Goal: Transaction & Acquisition: Obtain resource

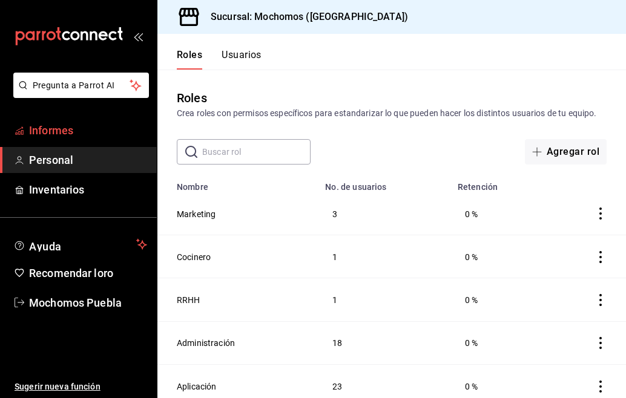
click at [108, 129] on span "Informes" at bounding box center [88, 130] width 118 height 16
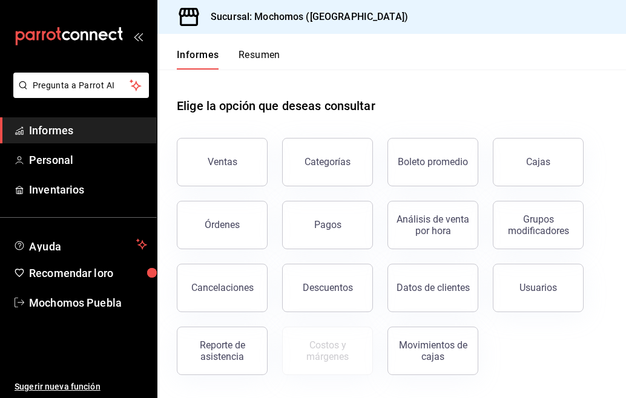
click at [254, 44] on div "Informes Resumen" at bounding box center [218, 52] width 123 height 36
click at [253, 50] on font "Resumen" at bounding box center [259, 54] width 42 height 11
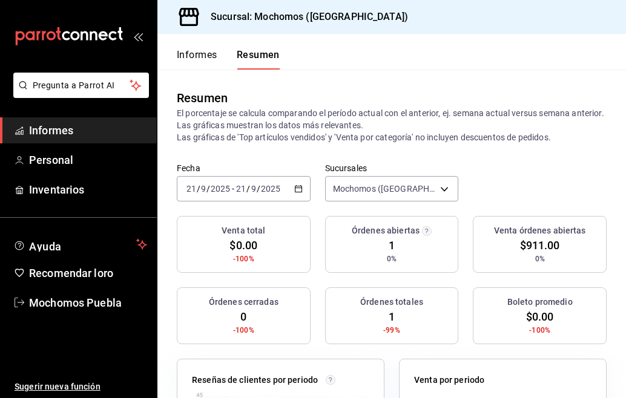
click at [299, 184] on div "[DATE] [DATE] - [DATE] [DATE]" at bounding box center [244, 188] width 134 height 25
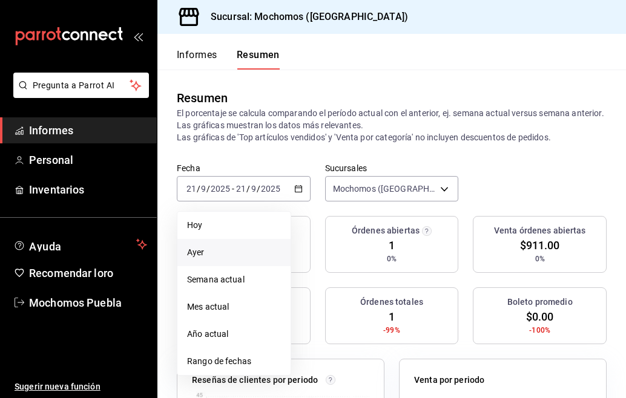
click at [220, 253] on span "Ayer" at bounding box center [234, 252] width 94 height 13
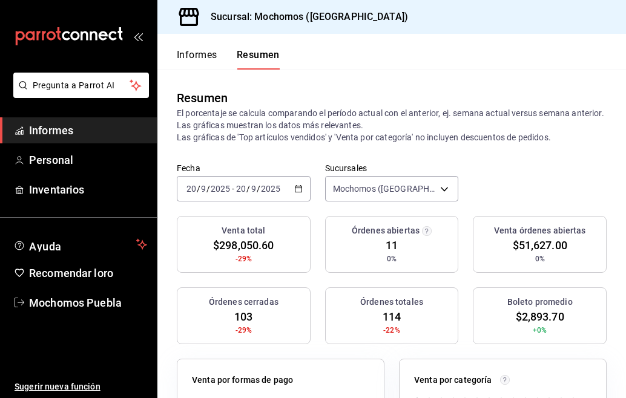
click at [295, 186] on \(Stroke\) "button" at bounding box center [298, 189] width 7 height 7
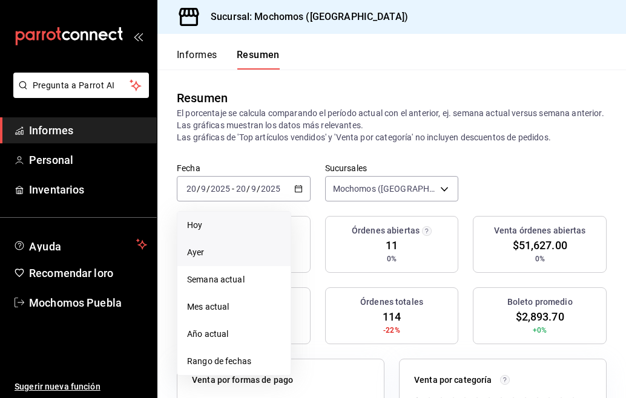
click at [233, 224] on span "Hoy" at bounding box center [234, 225] width 94 height 13
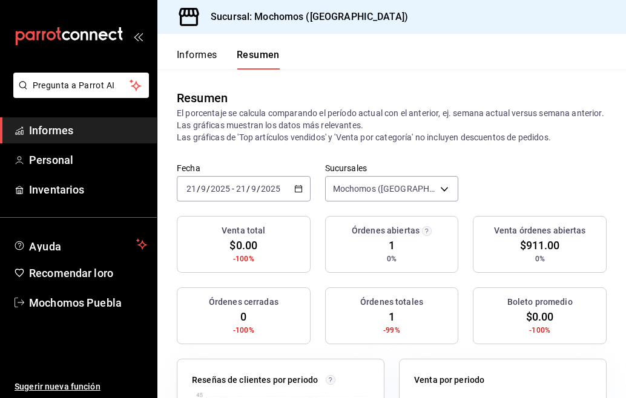
click at [295, 189] on \(Stroke\) "button" at bounding box center [298, 189] width 7 height 7
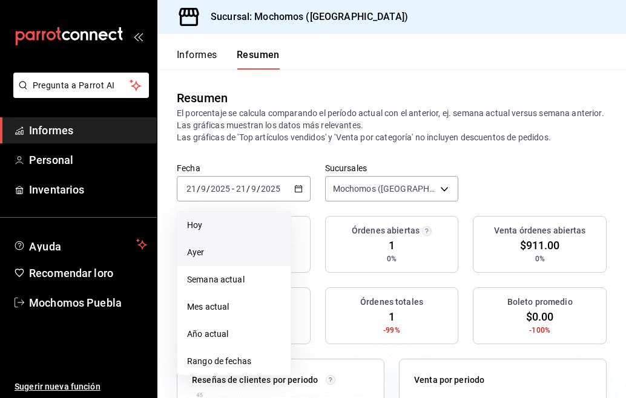
click at [233, 246] on span "Ayer" at bounding box center [234, 252] width 94 height 13
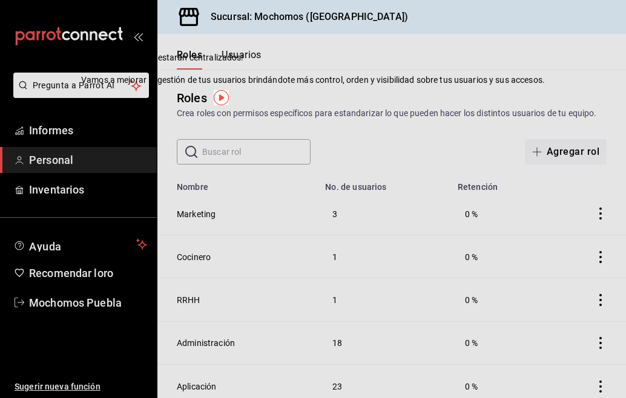
click at [448, 90] on div "Roles Crea roles con permisos específicos para estandarizar lo que pueden hacer…" at bounding box center [391, 104] width 468 height 31
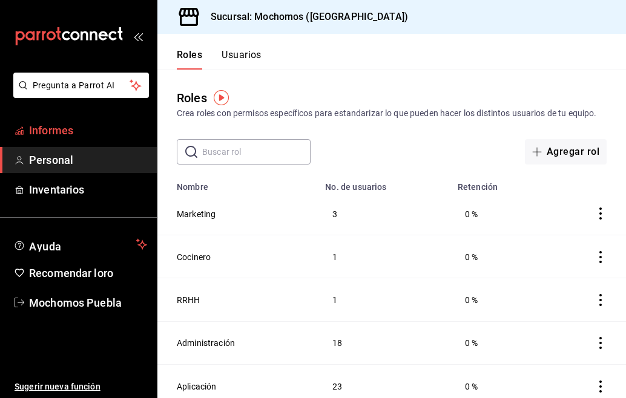
click at [77, 131] on span "Informes" at bounding box center [88, 130] width 118 height 16
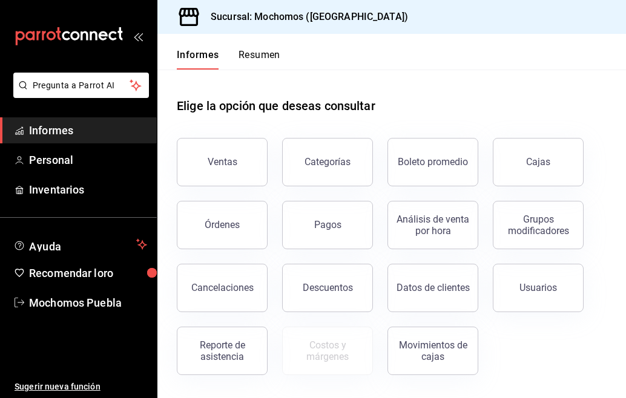
click at [263, 51] on font "Resumen" at bounding box center [259, 54] width 42 height 11
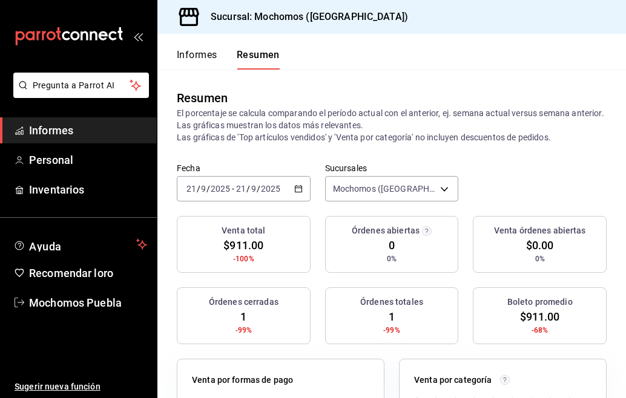
click at [294, 185] on icon "button" at bounding box center [298, 189] width 8 height 8
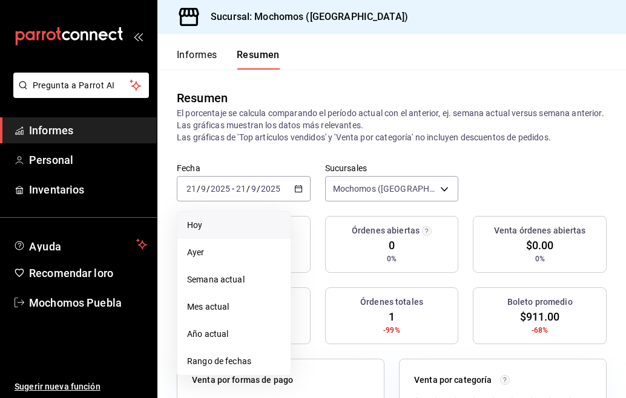
click at [230, 216] on li "Hoy" at bounding box center [233, 225] width 113 height 27
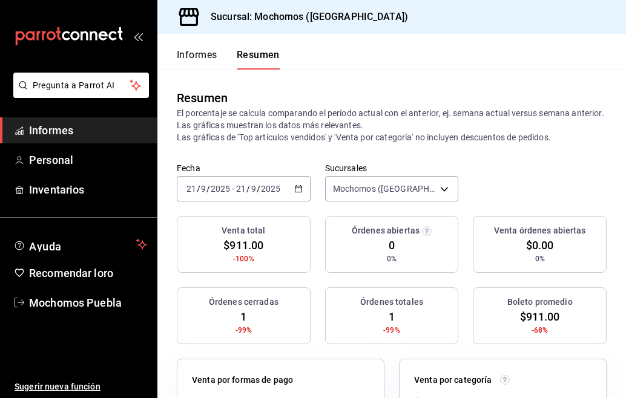
click at [294, 189] on icon "button" at bounding box center [298, 189] width 8 height 8
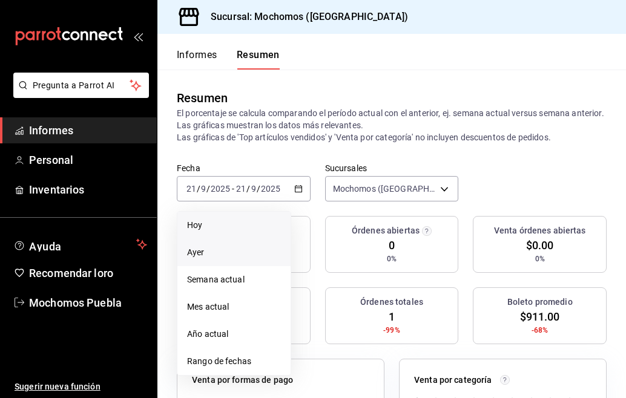
click at [211, 247] on span "Ayer" at bounding box center [234, 252] width 94 height 13
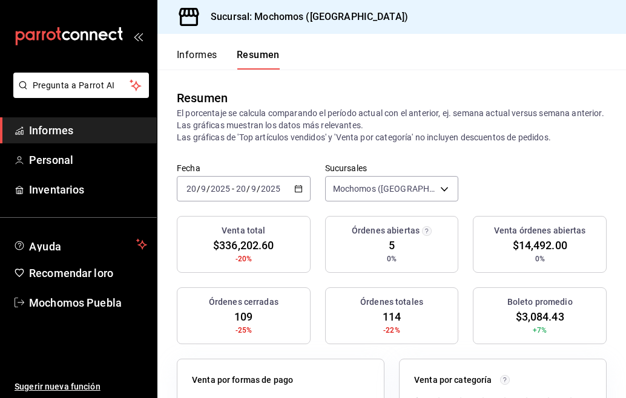
click at [294, 185] on icon "button" at bounding box center [298, 189] width 8 height 8
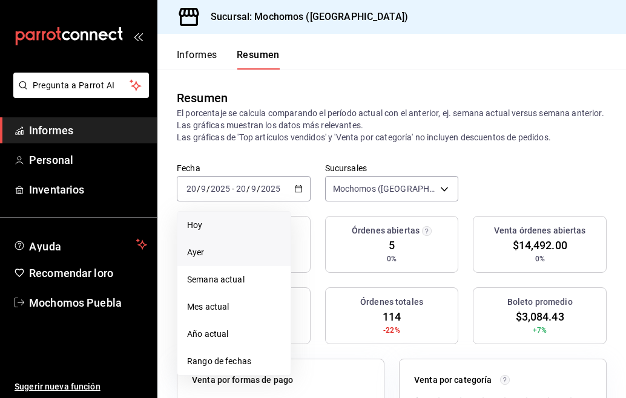
click at [233, 227] on span "Hoy" at bounding box center [234, 225] width 94 height 13
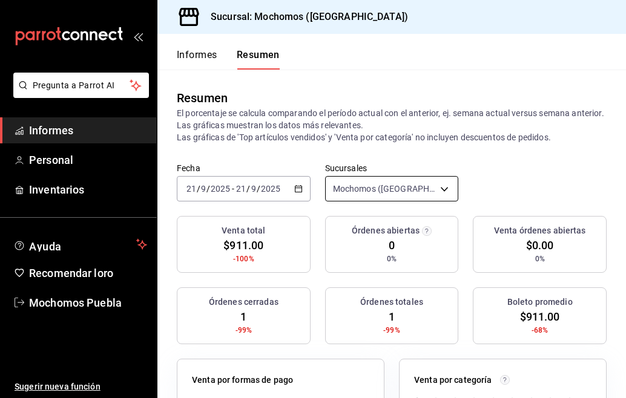
click at [436, 191] on body "Pregunta a Parrot AI Informes Personal Inventarios Ayuda Recomendar loro Mochom…" at bounding box center [313, 199] width 626 height 398
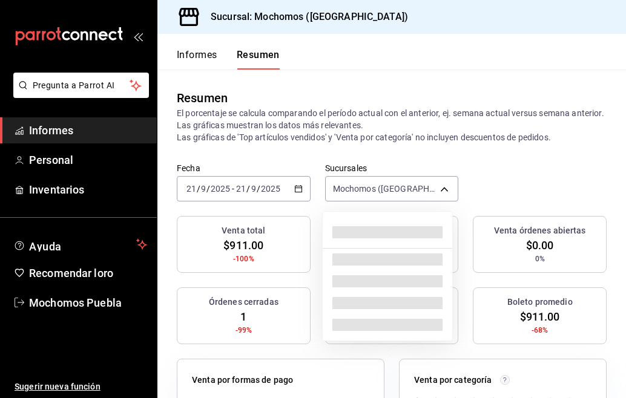
click at [292, 187] on div at bounding box center [313, 199] width 626 height 398
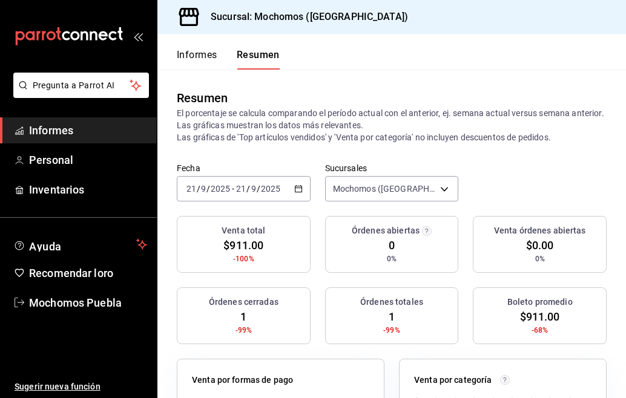
click at [295, 187] on \(Stroke\) "button" at bounding box center [298, 189] width 7 height 7
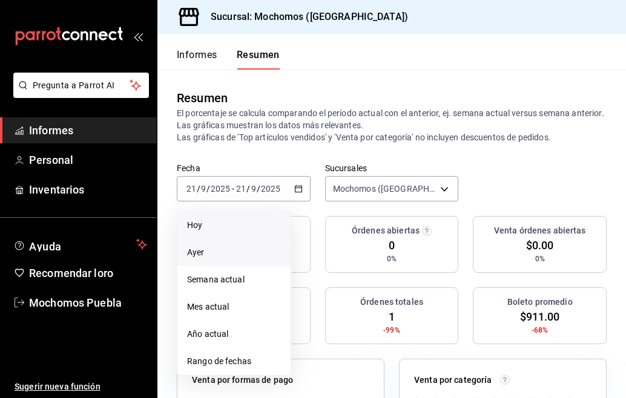
click at [217, 253] on span "Ayer" at bounding box center [234, 252] width 94 height 13
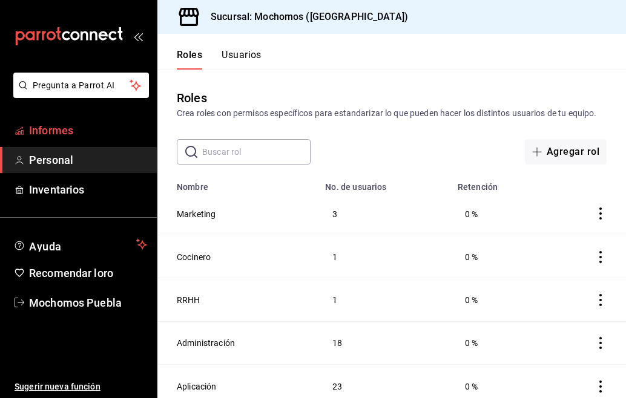
click at [109, 120] on link "Informes" at bounding box center [78, 130] width 157 height 26
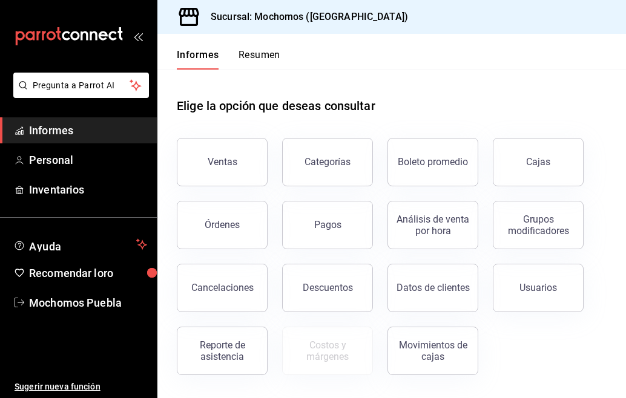
click at [256, 60] on font "Resumen" at bounding box center [259, 54] width 42 height 11
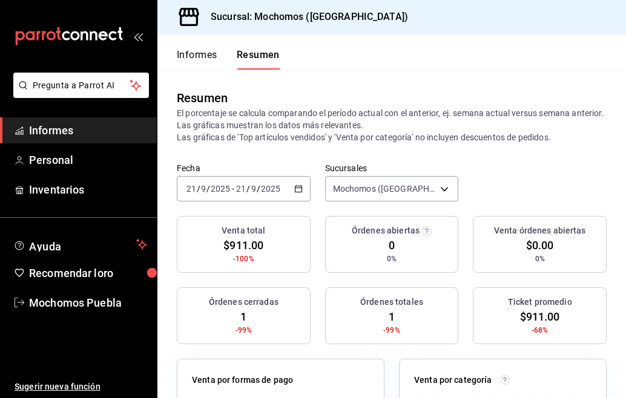
click at [301, 206] on div "Informes Resumen Resumen El porcentaje se calcula comparando el período actual …" at bounding box center [391, 216] width 468 height 364
click at [297, 189] on icon "button" at bounding box center [298, 189] width 8 height 8
click at [407, 59] on header "Informes Resumen" at bounding box center [391, 52] width 468 height 36
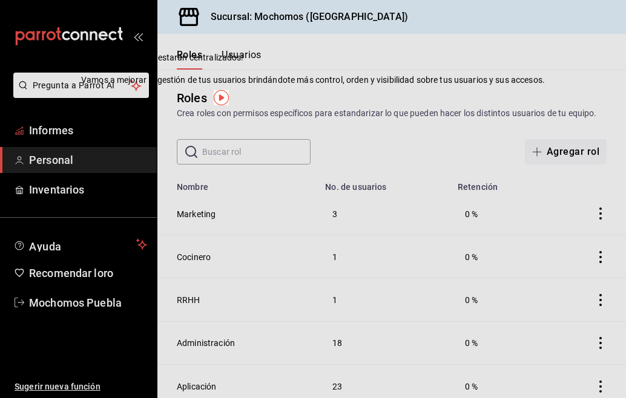
click at [57, 131] on font "Informes" at bounding box center [51, 130] width 44 height 13
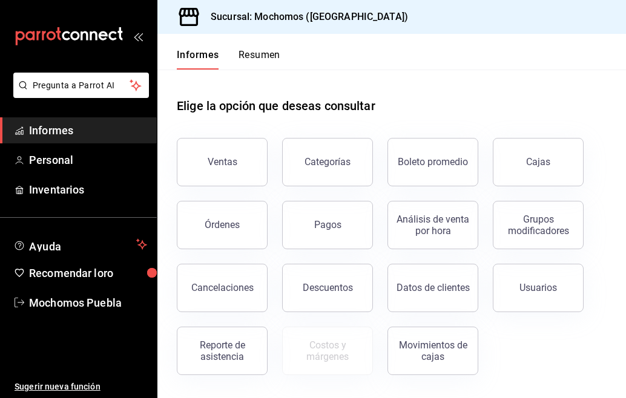
click at [262, 55] on font "Resumen" at bounding box center [259, 54] width 42 height 11
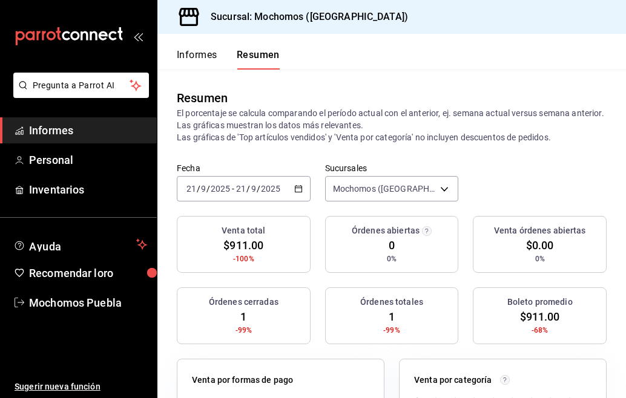
click at [295, 188] on \(Stroke\) "button" at bounding box center [298, 188] width 7 height 1
click at [296, 187] on icon "button" at bounding box center [298, 189] width 8 height 8
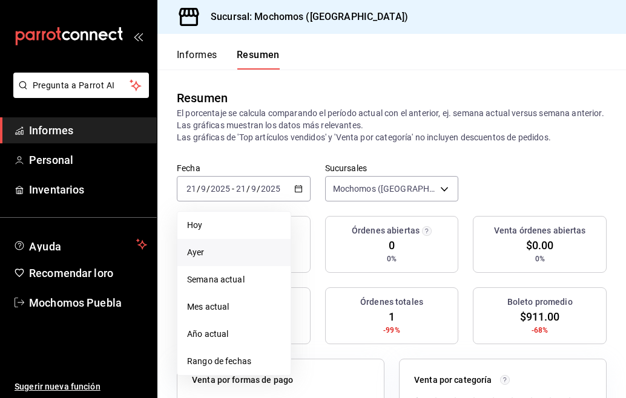
click at [209, 250] on span "Ayer" at bounding box center [234, 252] width 94 height 13
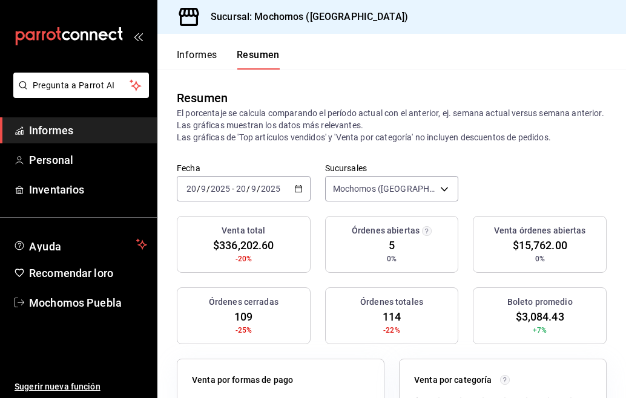
click at [296, 189] on icon "button" at bounding box center [298, 189] width 8 height 8
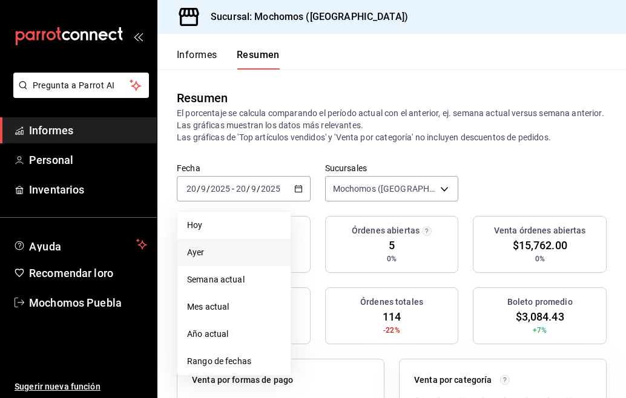
click at [234, 247] on span "Ayer" at bounding box center [234, 252] width 94 height 13
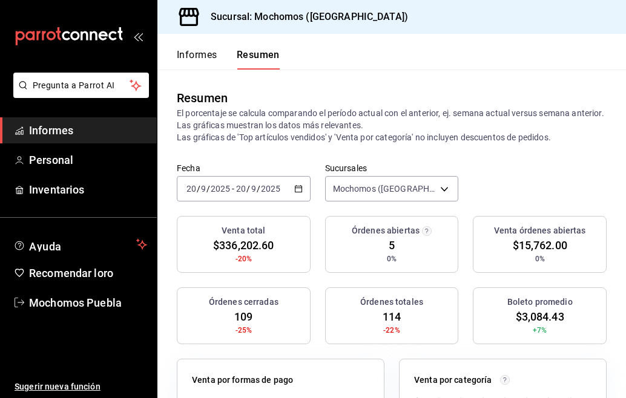
click at [294, 191] on icon "button" at bounding box center [298, 189] width 8 height 8
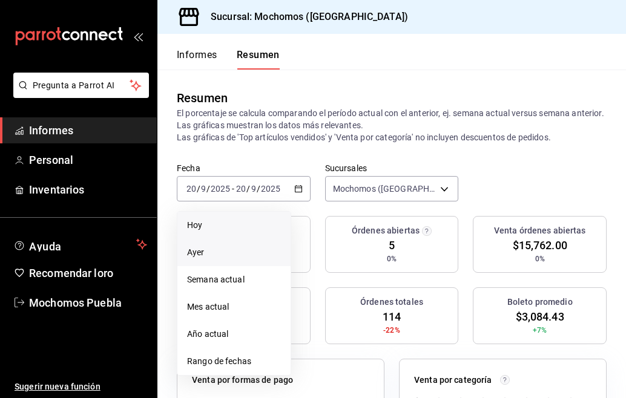
click at [200, 221] on font "Hoy" at bounding box center [194, 225] width 15 height 10
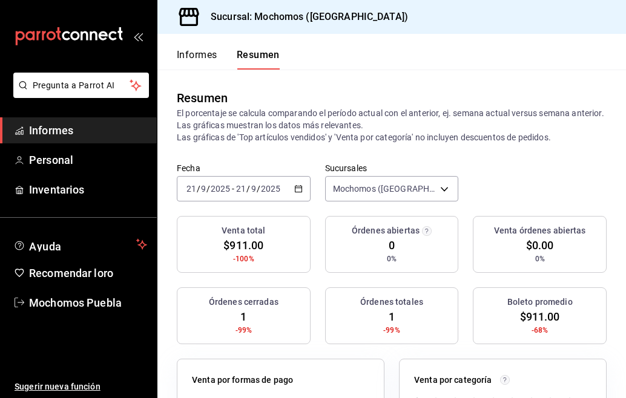
click at [299, 185] on icon "button" at bounding box center [298, 189] width 8 height 8
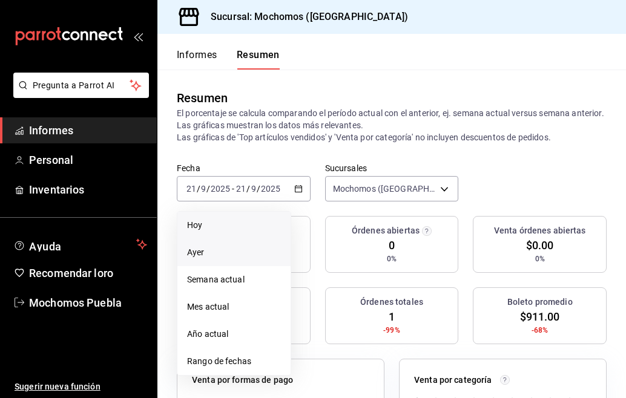
click at [215, 252] on span "Ayer" at bounding box center [234, 252] width 94 height 13
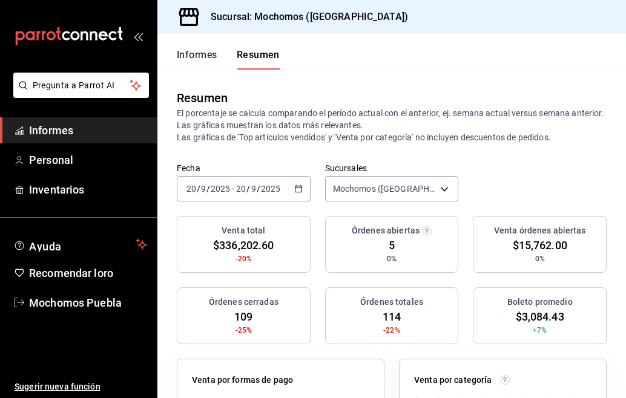
click at [296, 191] on icon "button" at bounding box center [298, 189] width 8 height 8
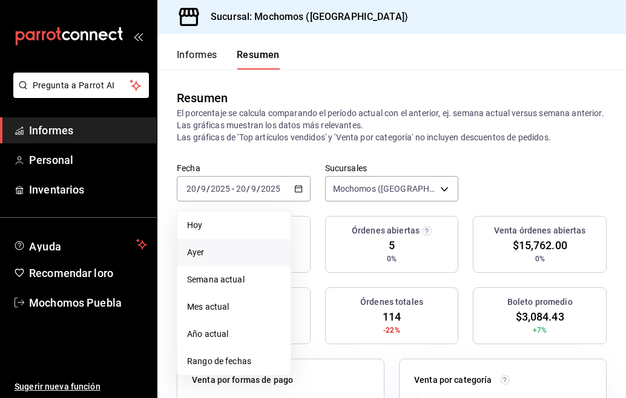
click at [223, 244] on li "Ayer" at bounding box center [233, 252] width 113 height 27
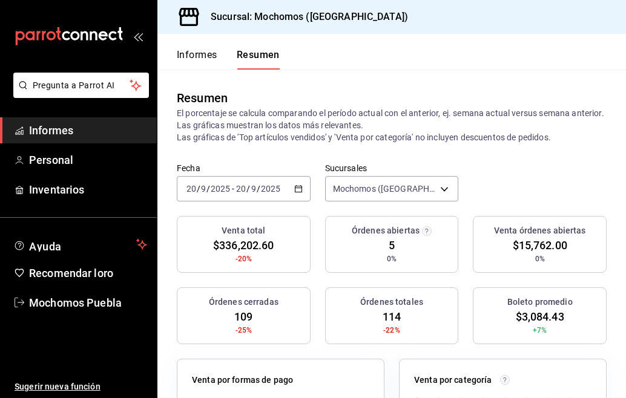
click at [294, 186] on icon "button" at bounding box center [298, 189] width 8 height 8
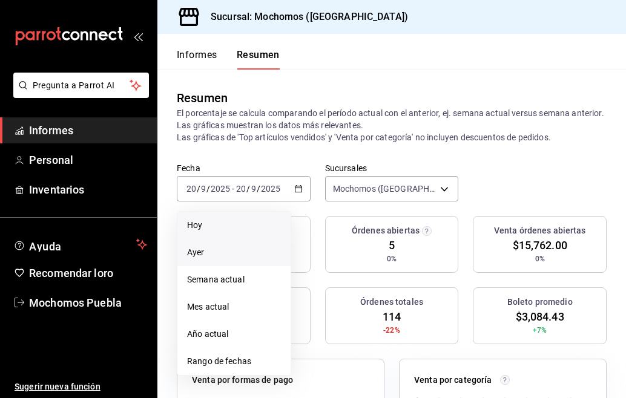
click at [249, 219] on span "Hoy" at bounding box center [234, 225] width 94 height 13
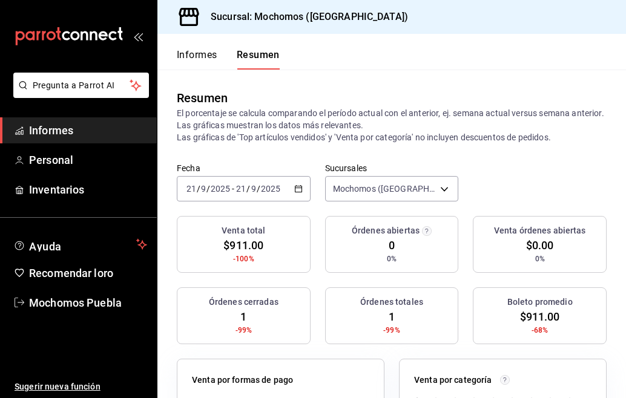
click at [295, 190] on icon "button" at bounding box center [298, 189] width 8 height 8
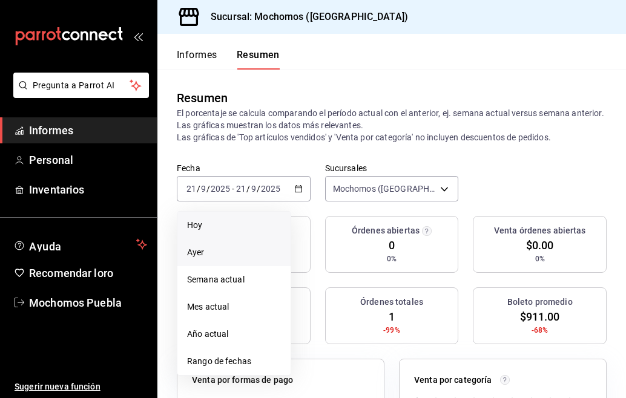
click at [238, 253] on span "Ayer" at bounding box center [234, 252] width 94 height 13
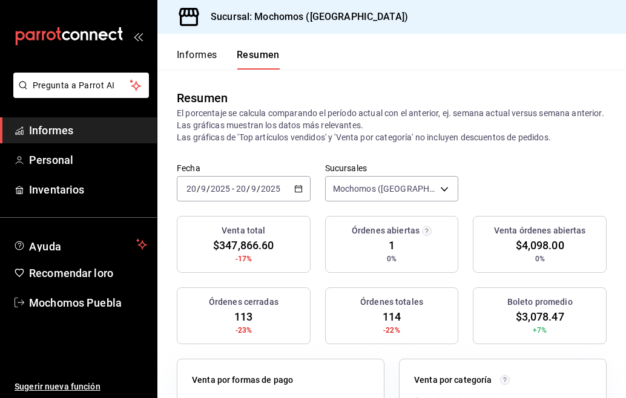
click at [295, 187] on icon "button" at bounding box center [298, 189] width 8 height 8
click at [205, 56] on font "Informes" at bounding box center [197, 54] width 41 height 11
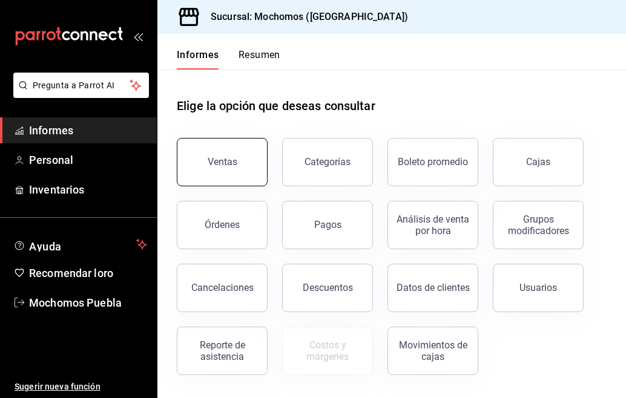
click at [228, 162] on font "Ventas" at bounding box center [222, 161] width 30 height 11
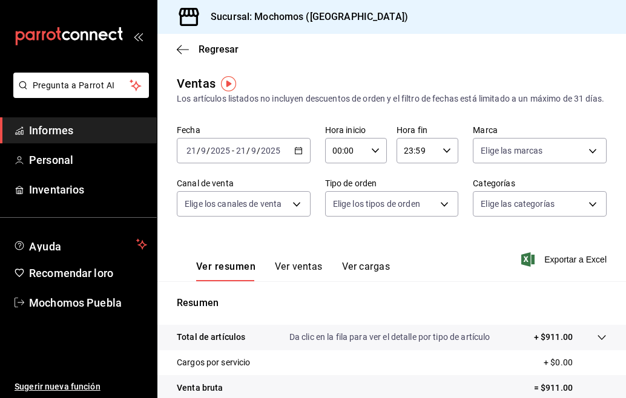
click at [290, 163] on div "[DATE] [DATE] - [DATE] [DATE]" at bounding box center [244, 150] width 134 height 25
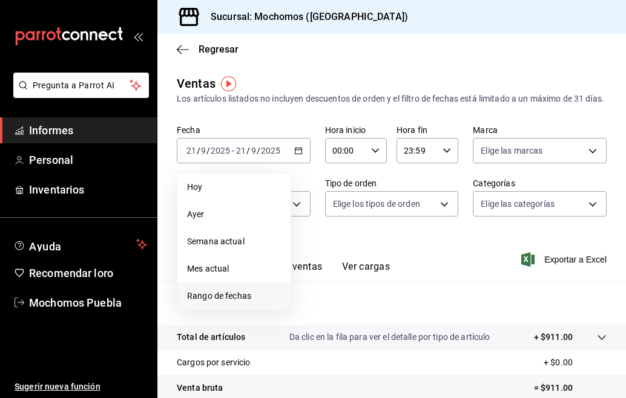
click at [242, 301] on font "Rango de fechas" at bounding box center [219, 296] width 64 height 10
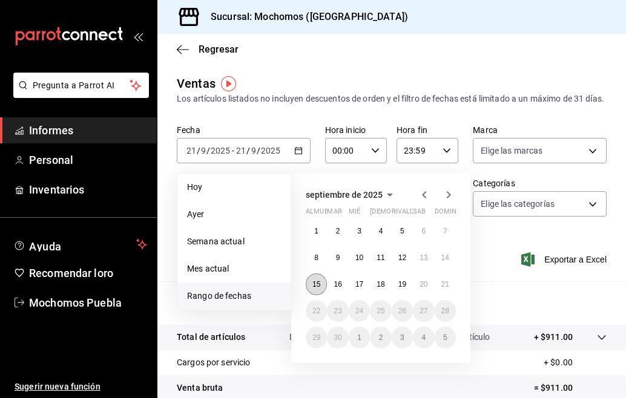
click at [317, 289] on font "15" at bounding box center [316, 284] width 8 height 8
click at [444, 289] on font "21" at bounding box center [445, 284] width 8 height 8
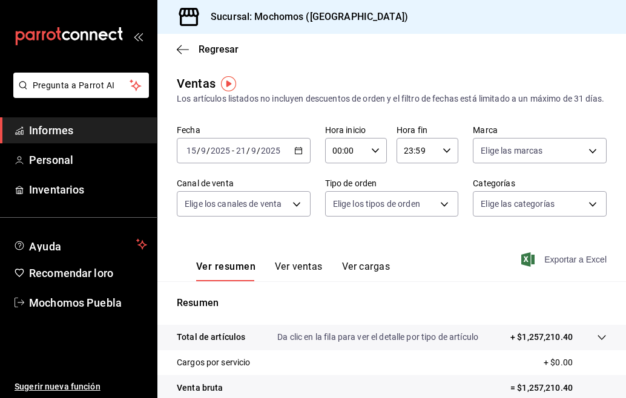
click at [545, 264] on font "Exportar a Excel" at bounding box center [575, 260] width 62 height 10
click at [178, 53] on icon "button" at bounding box center [183, 49] width 12 height 11
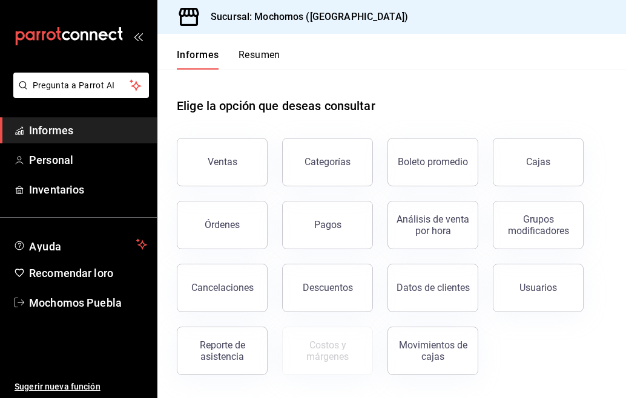
click at [246, 51] on font "Resumen" at bounding box center [259, 54] width 42 height 11
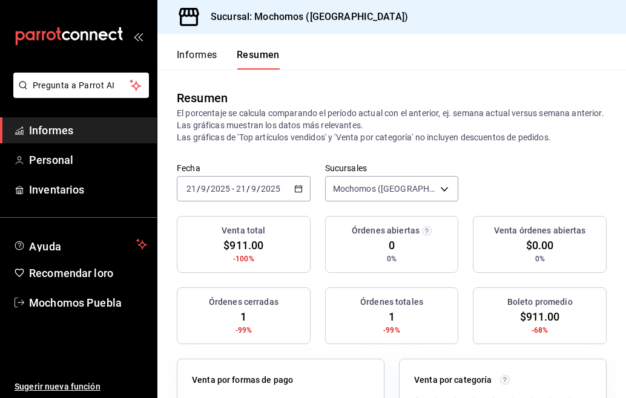
click at [298, 188] on \(Stroke\) "button" at bounding box center [298, 189] width 7 height 7
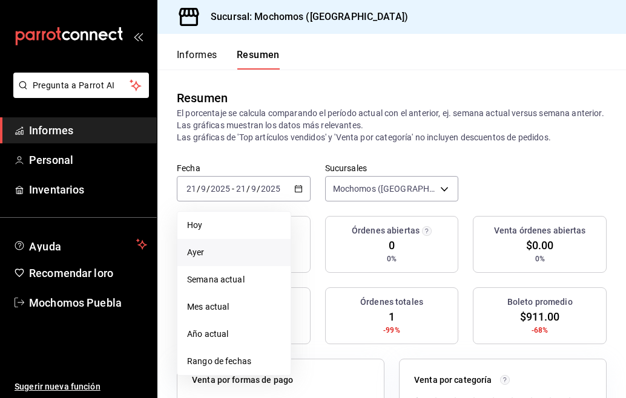
click at [228, 258] on span "Ayer" at bounding box center [234, 252] width 94 height 13
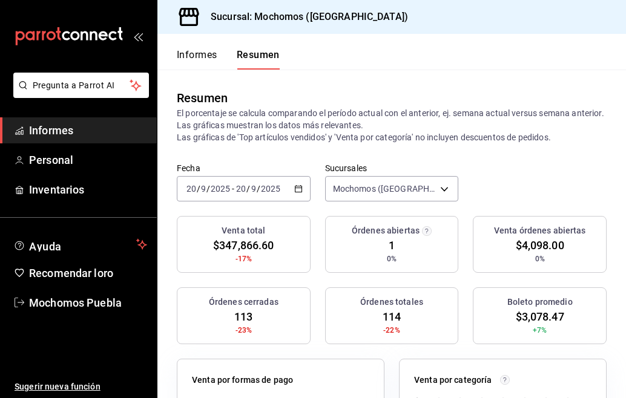
click at [300, 188] on div "2025-09-20 20 / 9 / 2025 - 2025-09-20 20 / 9 / 2025" at bounding box center [244, 188] width 134 height 25
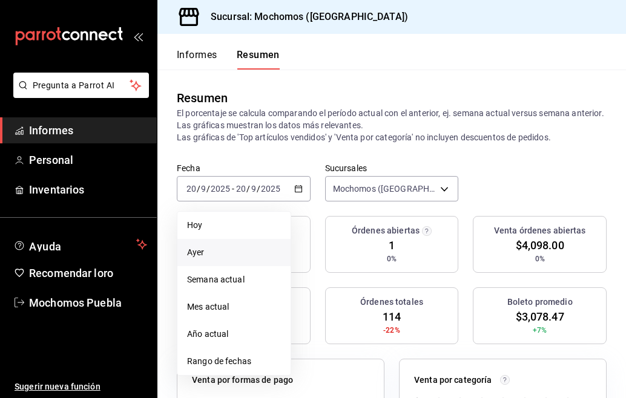
click at [206, 250] on span "Ayer" at bounding box center [234, 252] width 94 height 13
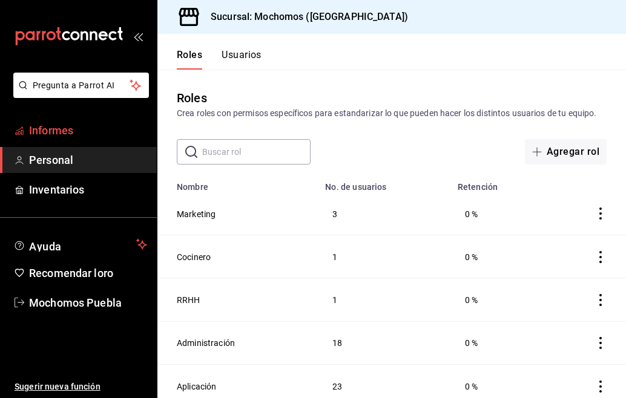
click at [108, 124] on body "Pregunta a Parrot AI Informes Personal Inventarios Ayuda Recomendar loro Mochom…" at bounding box center [313, 199] width 626 height 398
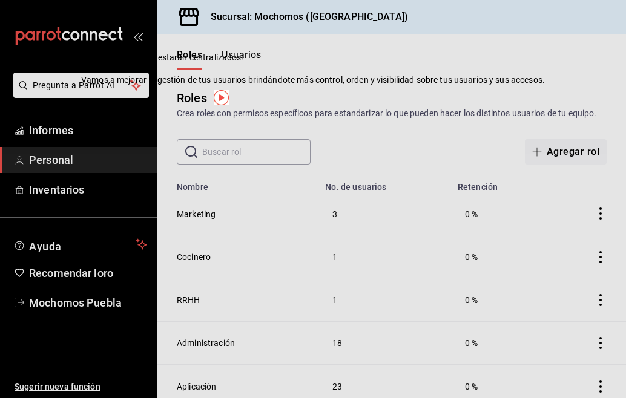
click at [447, 90] on div "Roles Crea roles con permisos específicos para estandarizar lo que pueden hacer…" at bounding box center [391, 104] width 468 height 31
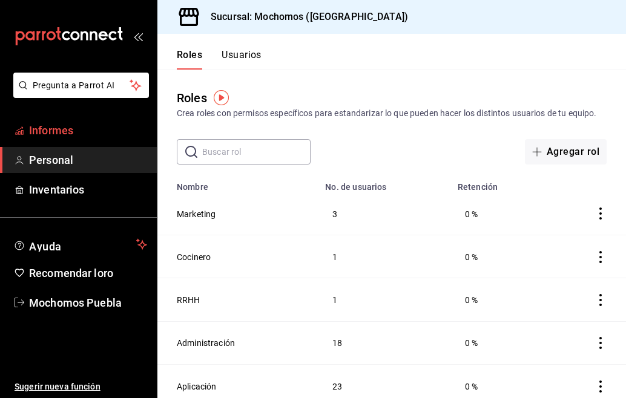
click at [53, 131] on font "Informes" at bounding box center [51, 130] width 44 height 13
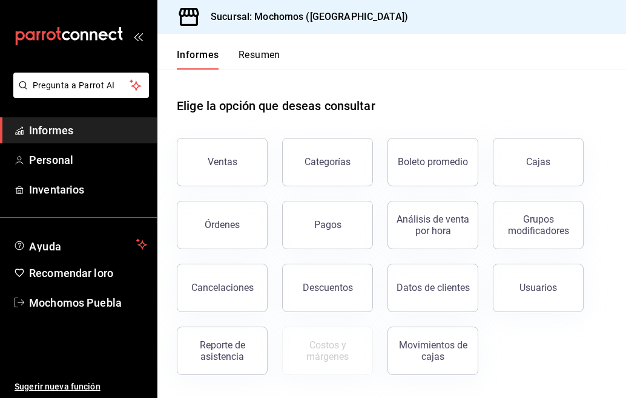
click at [264, 55] on font "Resumen" at bounding box center [259, 54] width 42 height 11
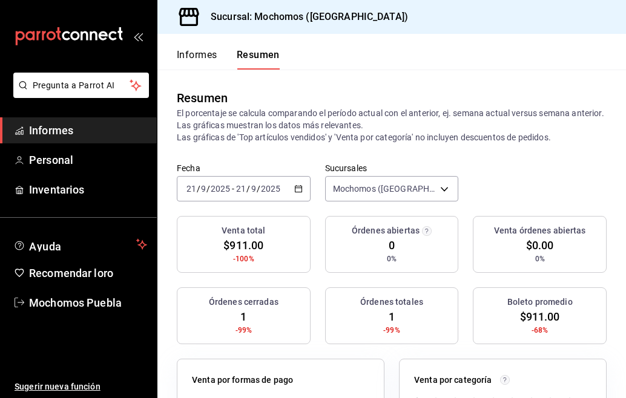
click at [294, 189] on icon "button" at bounding box center [298, 189] width 8 height 8
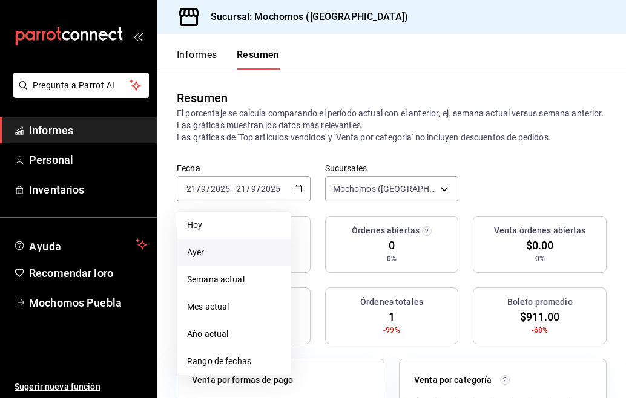
click at [258, 251] on span "Ayer" at bounding box center [234, 252] width 94 height 13
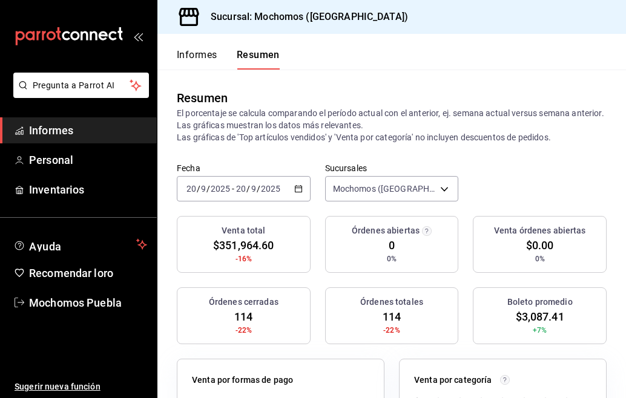
click at [196, 53] on font "Informes" at bounding box center [197, 54] width 41 height 11
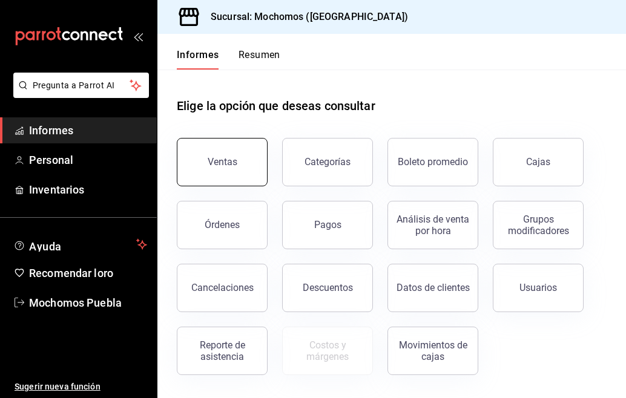
click at [229, 149] on button "Ventas" at bounding box center [222, 162] width 91 height 48
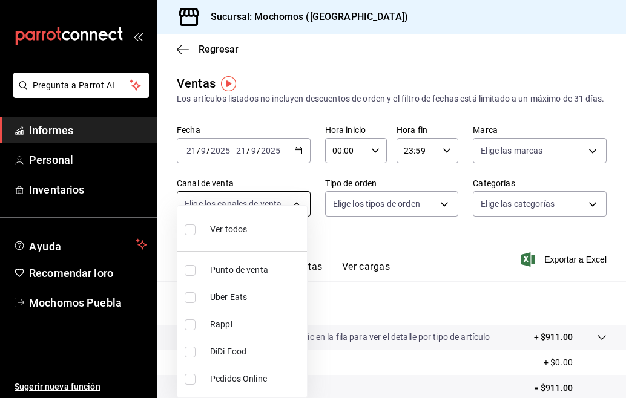
click at [293, 210] on body "Pregunta a Parrot AI Informes Personal Inventarios Ayuda Recomendar loro Mochom…" at bounding box center [313, 199] width 626 height 398
click at [292, 158] on div at bounding box center [313, 199] width 626 height 398
click at [290, 214] on body "Pregunta a Parrot AI Informes Personal Inventarios Ayuda Recomendar loro Mochom…" at bounding box center [313, 199] width 626 height 398
click at [268, 227] on li "Ver todos" at bounding box center [241, 229] width 129 height 36
type input "PARROT,UBER_EATS,RAPPI,DIDI_FOOD,ONLINE"
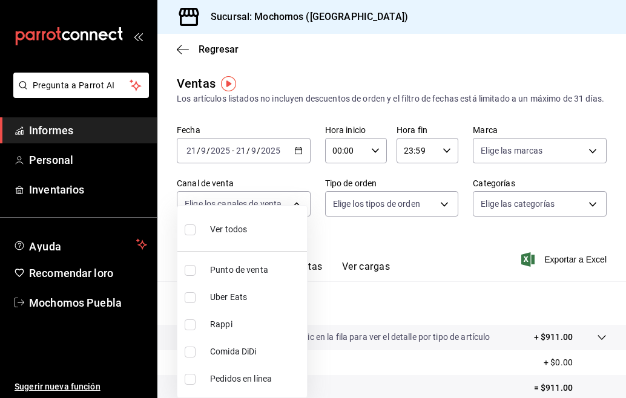
checkbox input "true"
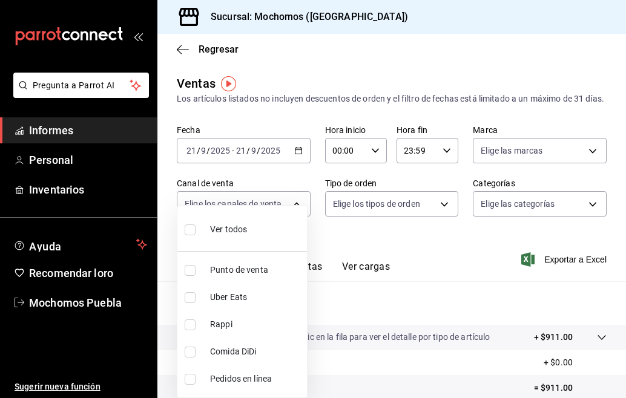
checkbox input "true"
click at [293, 165] on div at bounding box center [313, 199] width 626 height 398
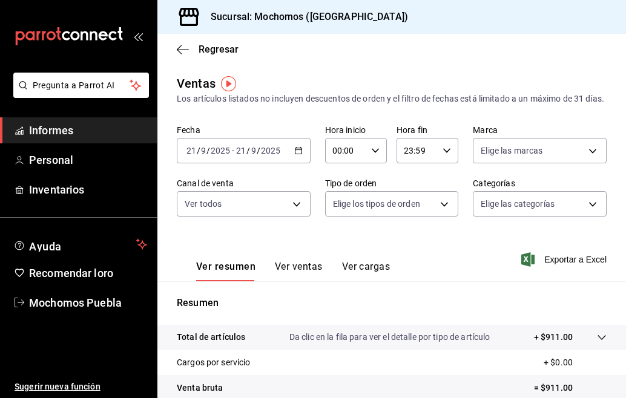
click at [299, 163] on div "[DATE] [DATE] - [DATE] [DATE]" at bounding box center [244, 150] width 134 height 25
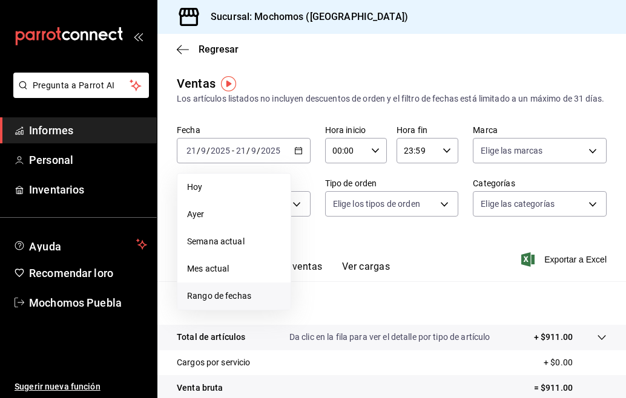
click at [215, 301] on font "Rango de fechas" at bounding box center [219, 296] width 64 height 10
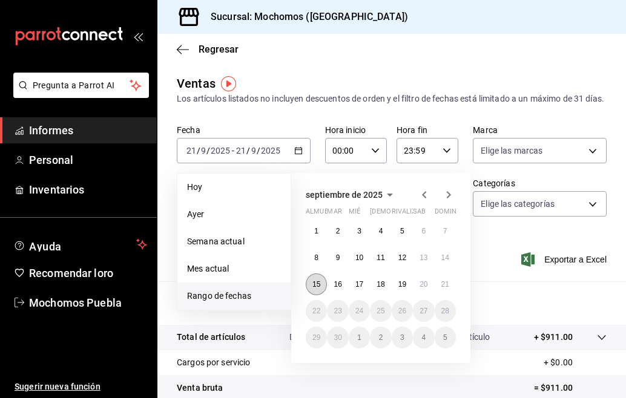
click at [317, 289] on font "15" at bounding box center [316, 284] width 8 height 8
click at [439, 295] on button "21" at bounding box center [444, 284] width 21 height 22
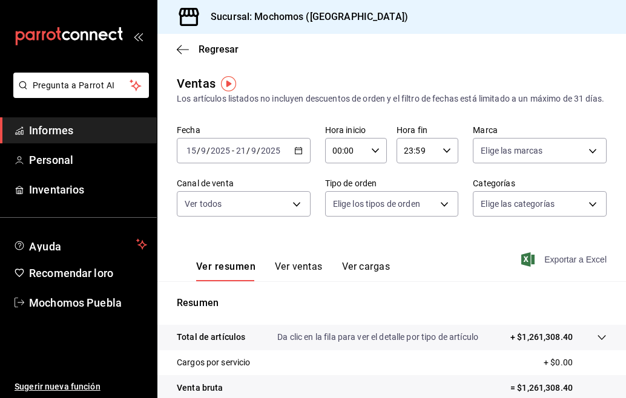
click at [544, 264] on font "Exportar a Excel" at bounding box center [575, 260] width 62 height 10
